Goal: Find specific page/section: Find specific page/section

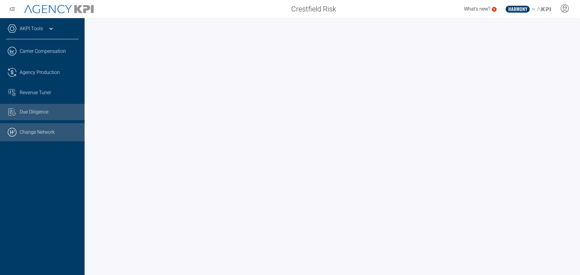
click at [34, 130] on link ".cls-1{fill:none;stroke:#000;stroke-linecap:round;stroke-linejoin:round;stroke-…" at bounding box center [42, 132] width 85 height 18
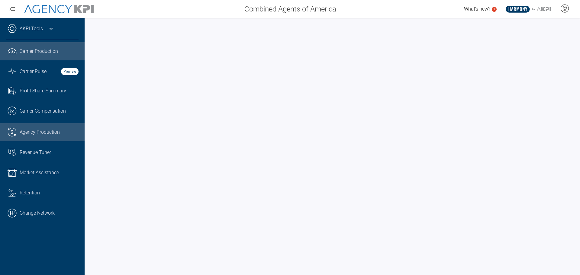
click at [32, 128] on link ".cls-1{fill:none;stroke:#221f20;stroke-linecap:round;stroke-linejoin:round;stro…" at bounding box center [42, 132] width 85 height 18
click at [38, 126] on link ".cls-1{fill:none;stroke:#221f20;stroke-linecap:round;stroke-linejoin:round;stro…" at bounding box center [42, 132] width 85 height 18
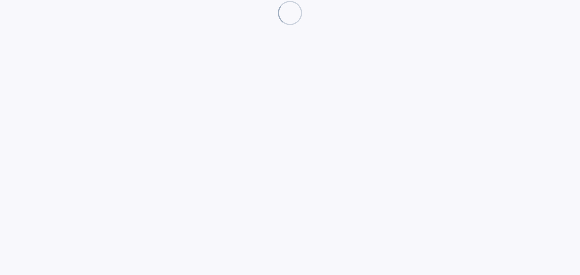
select select "**"
